Goal: Task Accomplishment & Management: Use online tool/utility

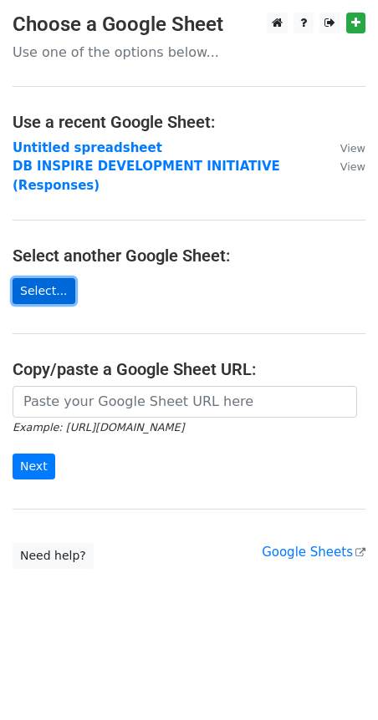
click at [47, 278] on link "Select..." at bounding box center [44, 291] width 63 height 26
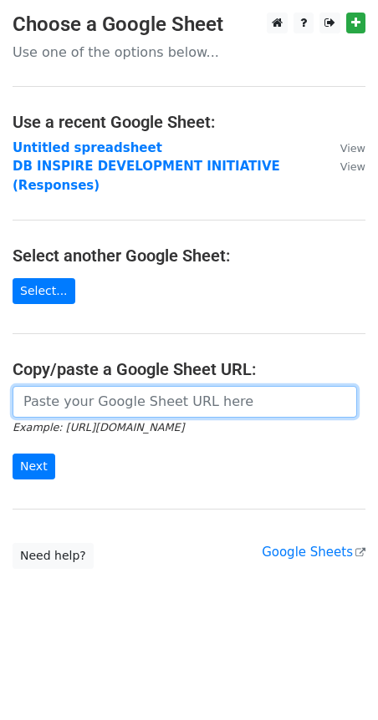
click at [69, 386] on input "url" at bounding box center [185, 402] width 344 height 32
paste input "[URL][DOMAIN_NAME]"
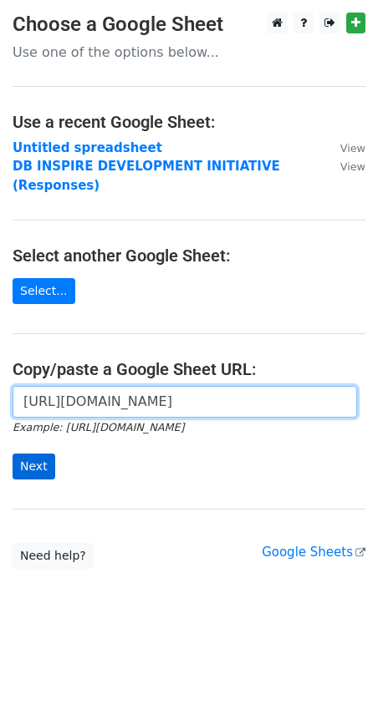
type input "[URL][DOMAIN_NAME]"
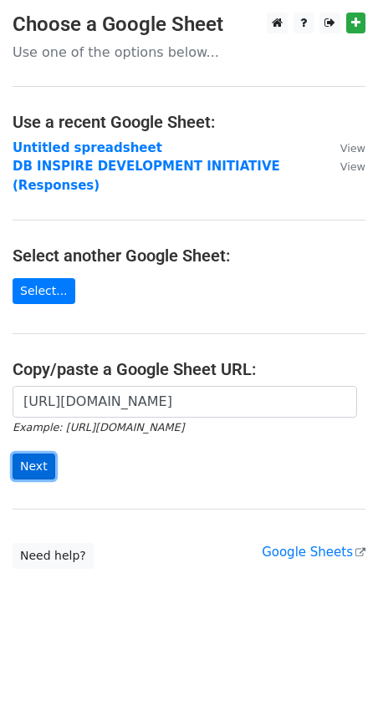
scroll to position [0, 0]
click at [23, 454] on input "Next" at bounding box center [34, 467] width 43 height 26
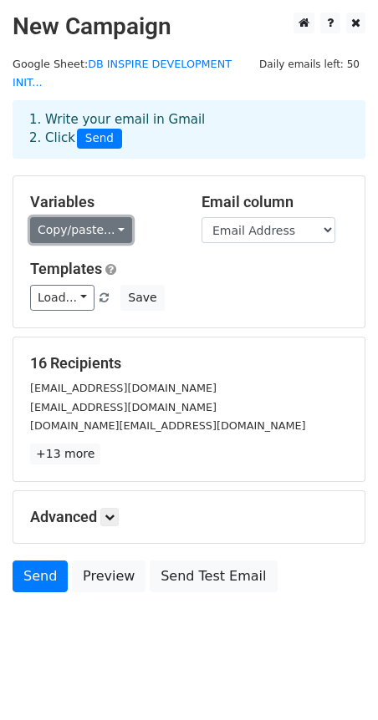
click at [112, 217] on link "Copy/paste..." at bounding box center [81, 230] width 102 height 26
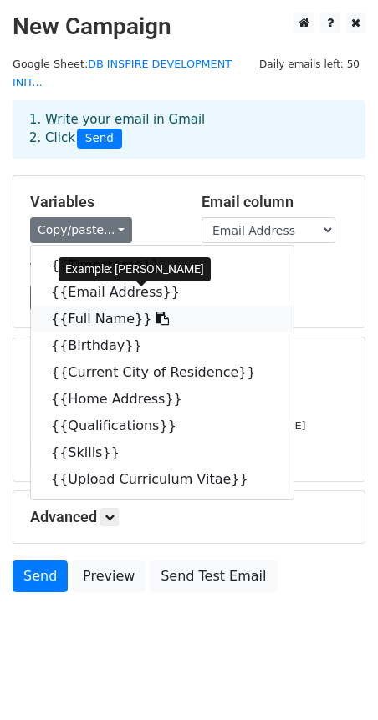
click at [155, 312] on icon at bounding box center [161, 318] width 13 height 13
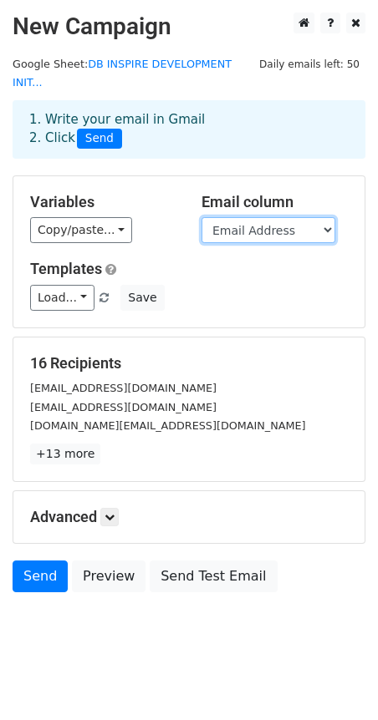
click at [254, 217] on select "Timestamp Email Address Full Name Birthday Current City of Residence Home Addre…" at bounding box center [268, 230] width 134 height 26
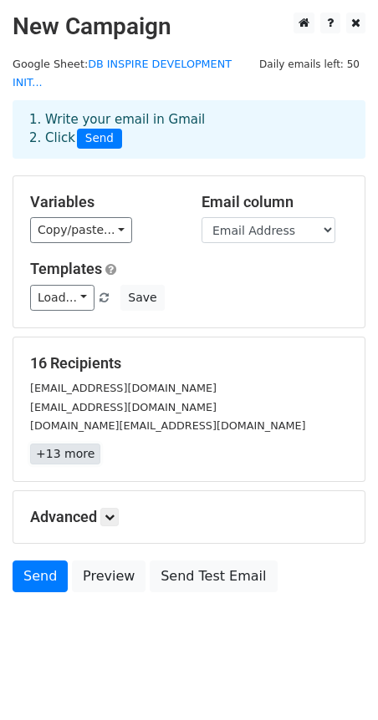
click at [57, 444] on link "+13 more" at bounding box center [65, 454] width 70 height 21
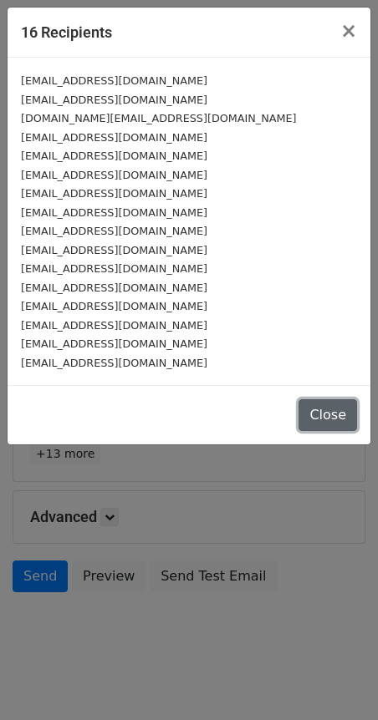
click at [321, 418] on button "Close" at bounding box center [327, 415] width 58 height 32
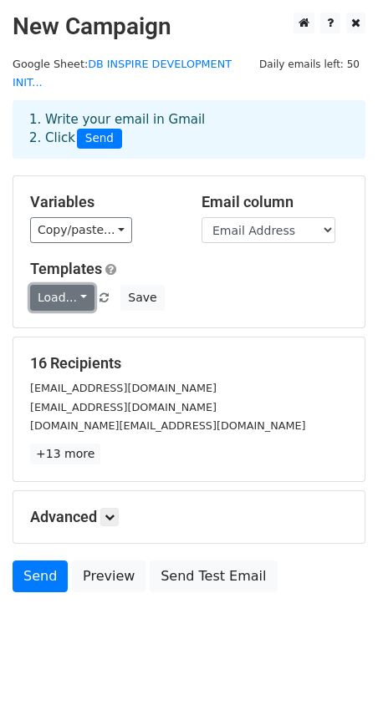
click at [77, 285] on link "Load..." at bounding box center [62, 298] width 64 height 26
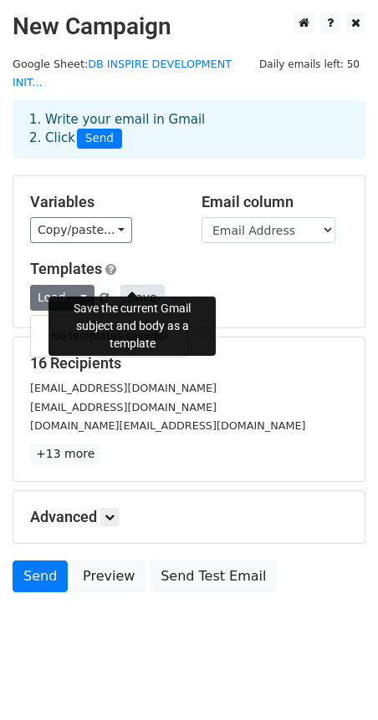
click at [136, 285] on button "Save" at bounding box center [141, 298] width 43 height 26
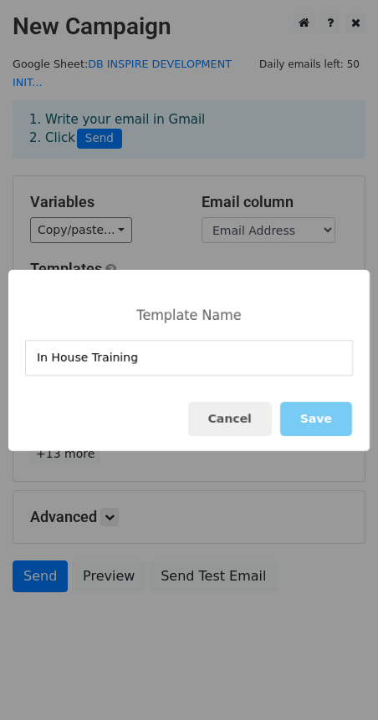
type input "In House Training"
click at [319, 416] on button "Save" at bounding box center [316, 419] width 72 height 34
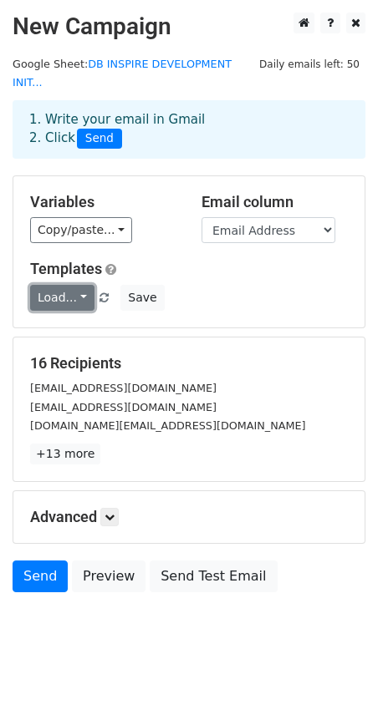
click at [81, 285] on link "Load..." at bounding box center [62, 298] width 64 height 26
click at [222, 285] on div "Load... No templates saved Save" at bounding box center [189, 298] width 343 height 26
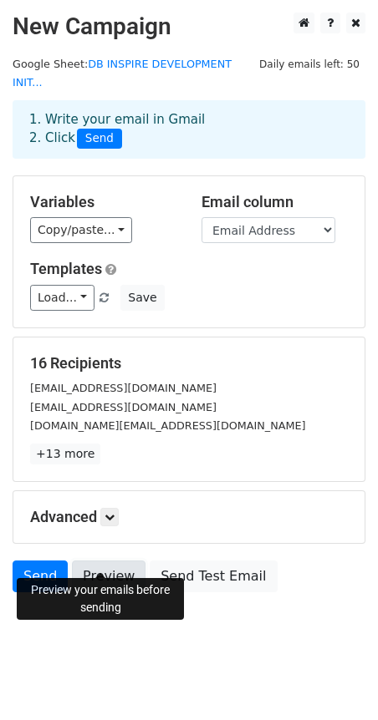
click at [104, 561] on link "Preview" at bounding box center [109, 577] width 74 height 32
click at [92, 561] on link "Preview" at bounding box center [109, 577] width 74 height 32
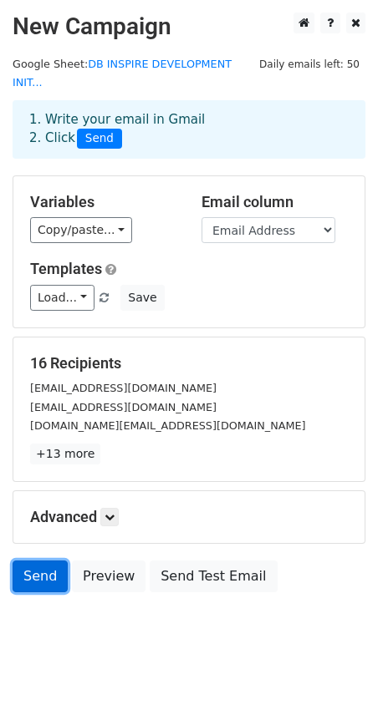
click at [38, 561] on link "Send" at bounding box center [40, 577] width 55 height 32
